Goal: Information Seeking & Learning: Stay updated

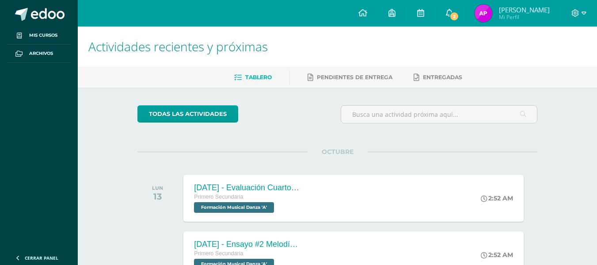
click at [463, 13] on link "2" at bounding box center [450, 13] width 28 height 27
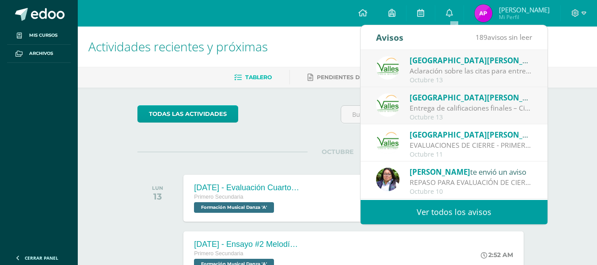
click at [451, 101] on span "[GEOGRAPHIC_DATA][PERSON_NAME]" at bounding box center [479, 97] width 138 height 10
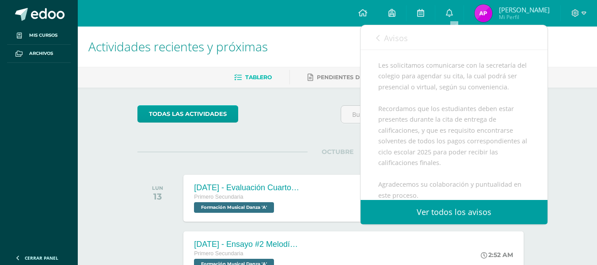
scroll to position [158, 0]
click at [379, 35] on icon at bounding box center [378, 37] width 4 height 7
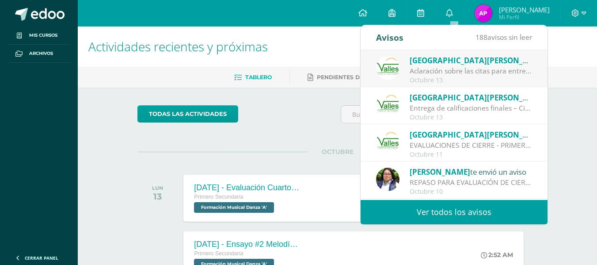
click at [432, 103] on div "Entrega de calificaciones finales – Ciclo escolar 2025: Estimados padres de fam…" at bounding box center [471, 108] width 123 height 10
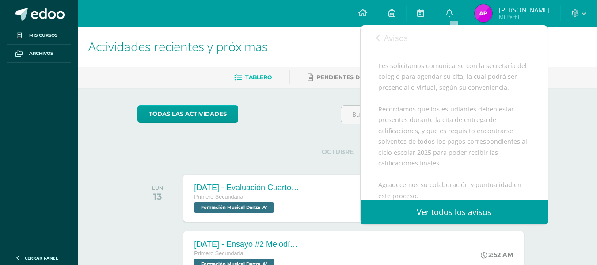
scroll to position [0, 0]
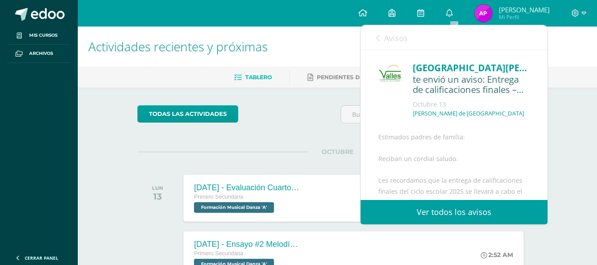
click at [379, 30] on link "Avisos" at bounding box center [392, 37] width 32 height 25
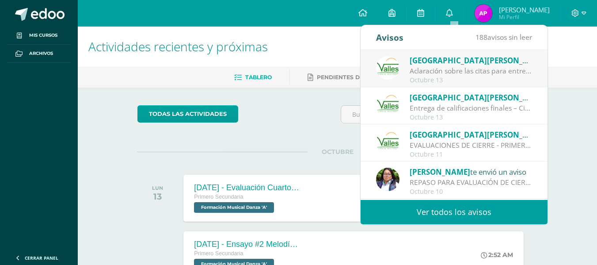
click at [428, 78] on div "Octubre 13" at bounding box center [471, 80] width 123 height 8
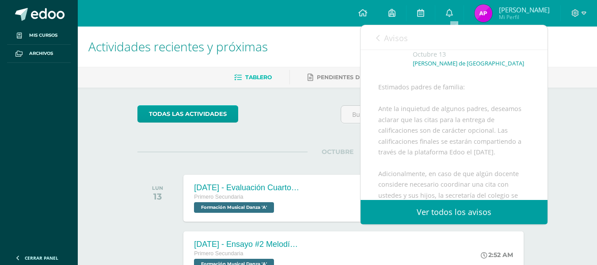
scroll to position [50, 0]
click at [373, 38] on div "Avisos 187 avisos sin leer Avisos" at bounding box center [454, 37] width 187 height 25
click at [378, 38] on icon at bounding box center [378, 37] width 4 height 7
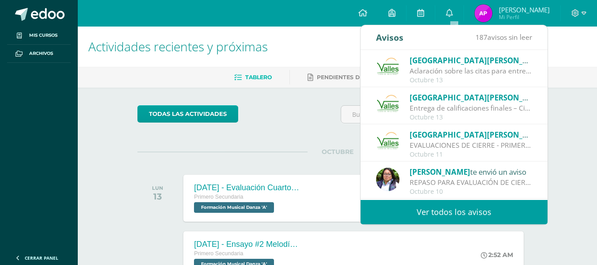
click at [454, 79] on div "Octubre 13" at bounding box center [471, 80] width 123 height 8
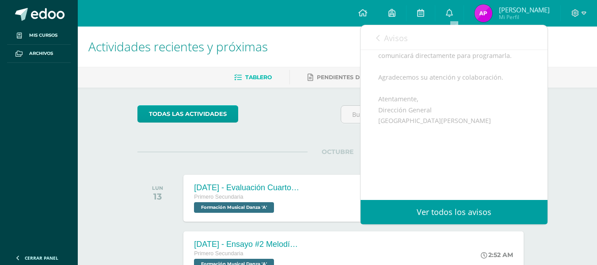
scroll to position [201, 0]
click at [379, 43] on link "Avisos" at bounding box center [392, 37] width 32 height 25
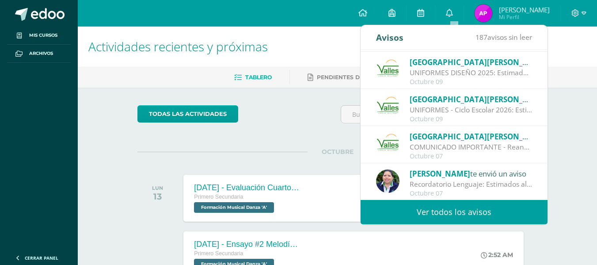
scroll to position [146, 0]
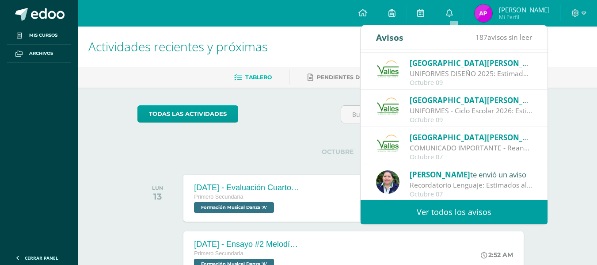
click at [479, 141] on div "Colegio [PERSON_NAME] te envió un aviso" at bounding box center [471, 136] width 123 height 11
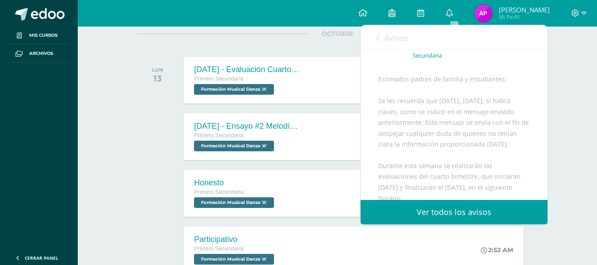
scroll to position [58, 0]
click at [380, 31] on link "Avisos" at bounding box center [392, 37] width 32 height 25
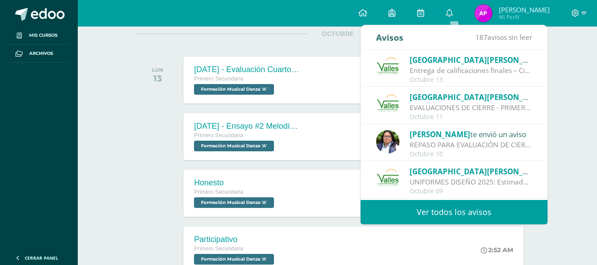
scroll to position [2, 0]
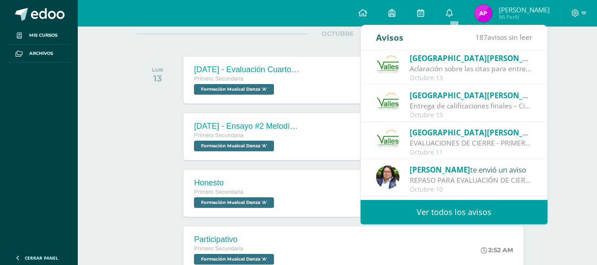
click at [462, 127] on div "Colegio [PERSON_NAME] te envió un aviso" at bounding box center [471, 131] width 123 height 11
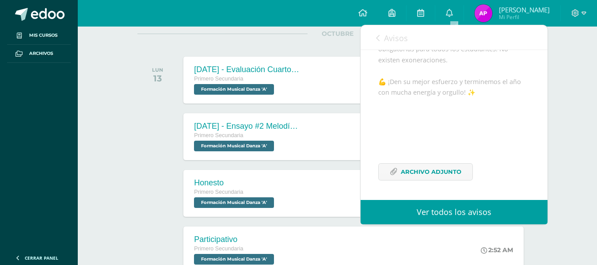
scroll to position [356, 0]
click at [445, 173] on span "Archivo Adjunto" at bounding box center [431, 172] width 61 height 16
